Goal: Find contact information: Find contact information

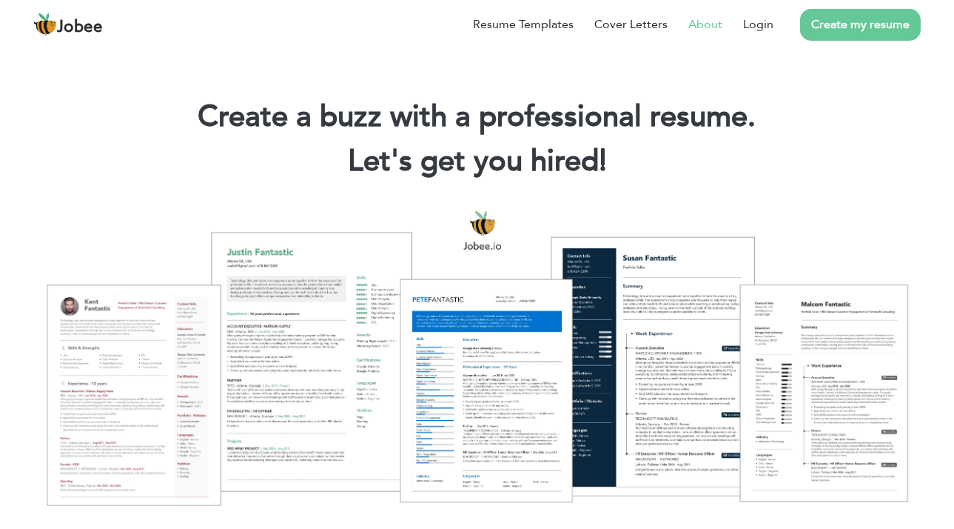
click at [711, 21] on link "About" at bounding box center [705, 25] width 34 height 18
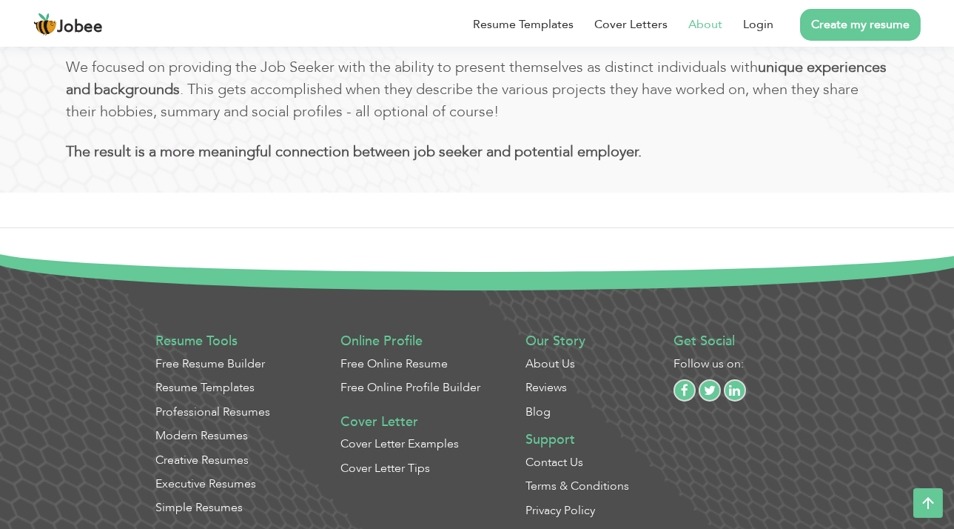
scroll to position [908, 0]
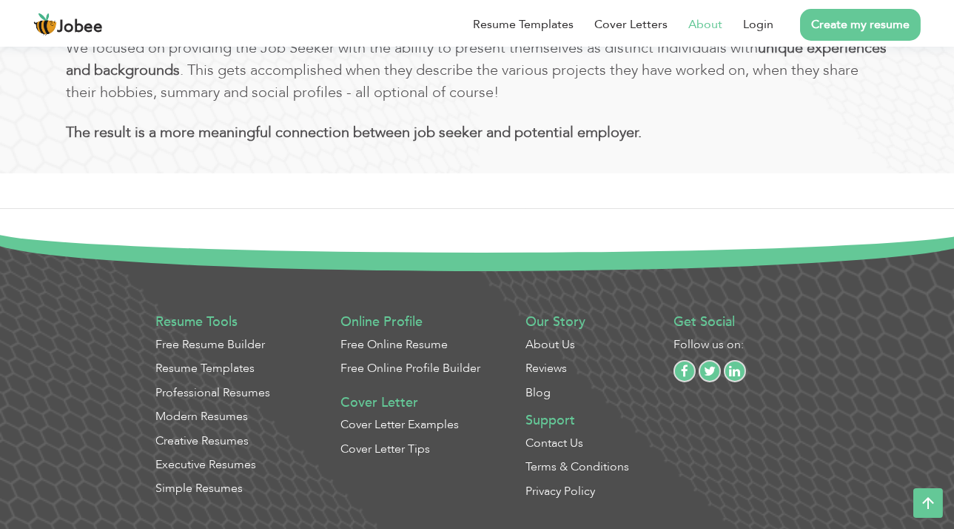
click at [551, 442] on link "Contact Us" at bounding box center [555, 443] width 58 height 16
